Goal: Information Seeking & Learning: Find specific page/section

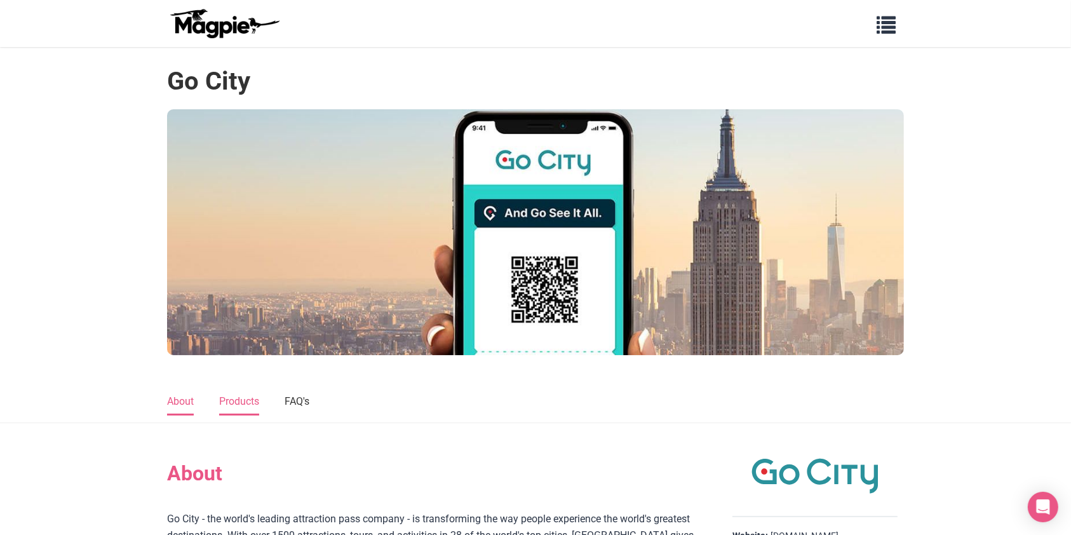
click at [251, 406] on link "Products" at bounding box center [239, 402] width 40 height 27
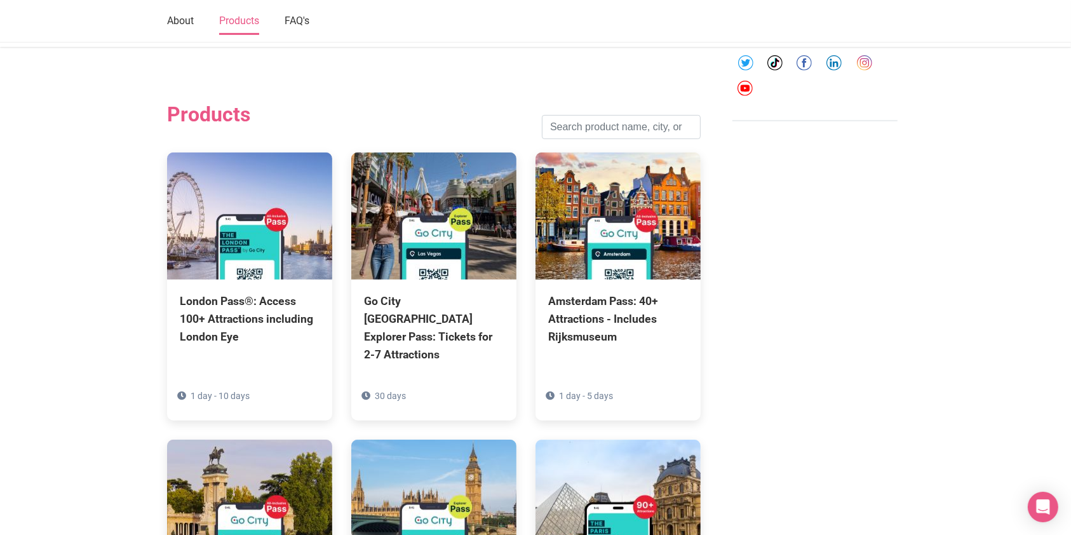
scroll to position [605, 0]
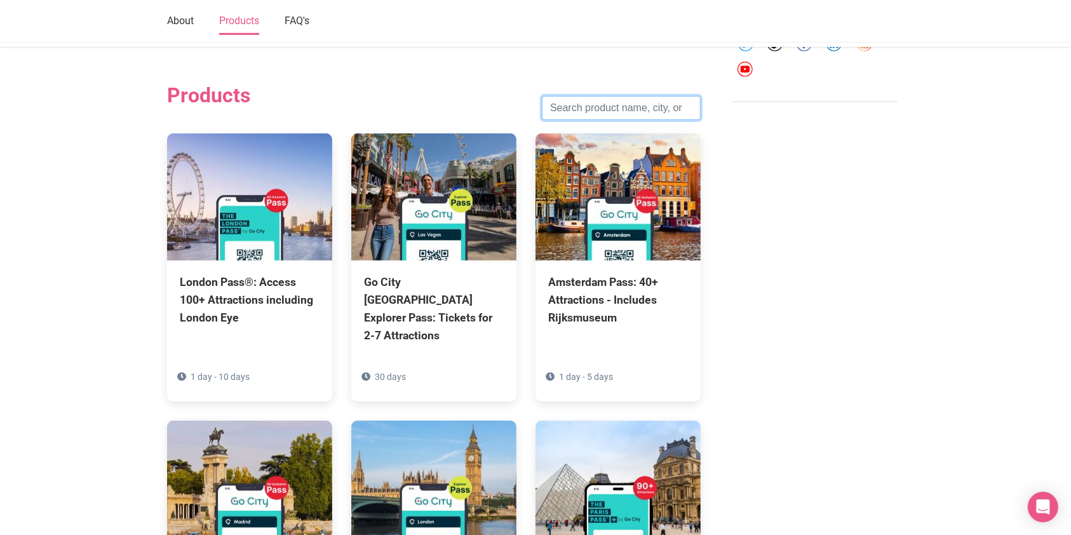
click at [609, 105] on input "search" at bounding box center [621, 108] width 159 height 24
type input "NEW YORK"
click button "Search" at bounding box center [0, 0] width 0 height 0
